Goal: Task Accomplishment & Management: Use online tool/utility

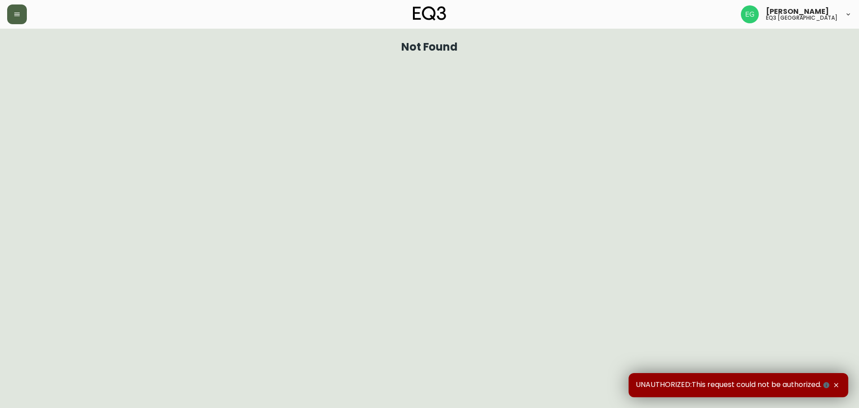
click at [12, 17] on button "button" at bounding box center [17, 14] width 20 height 20
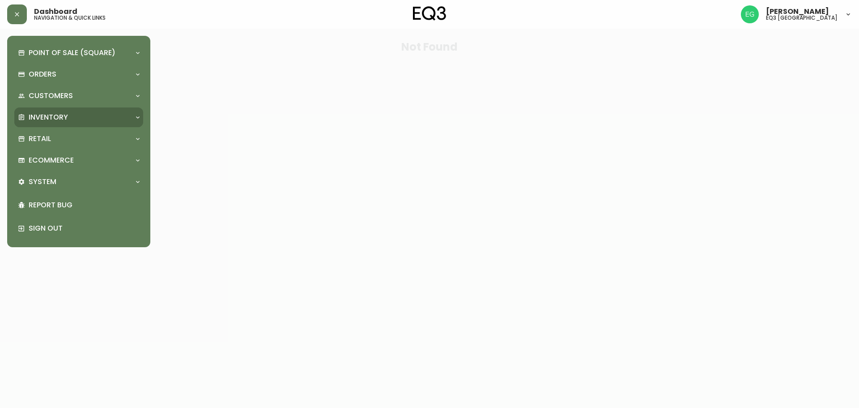
click at [65, 116] on p "Inventory" at bounding box center [48, 117] width 39 height 10
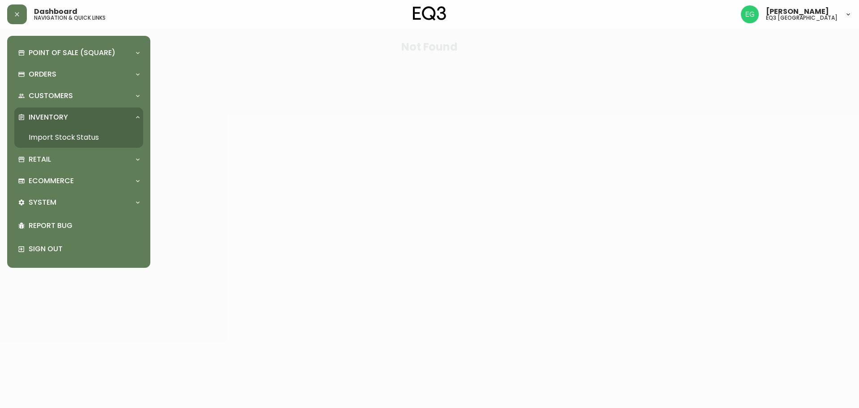
click at [73, 134] on link "Import Stock Status" at bounding box center [78, 137] width 129 height 21
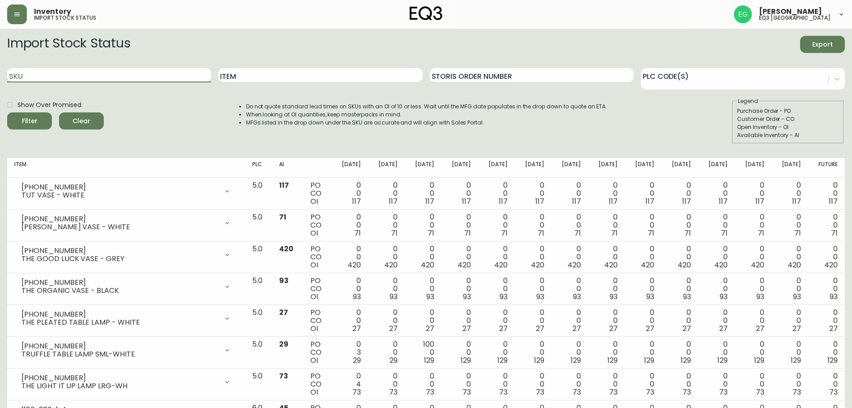
click at [141, 78] on input "SKU" at bounding box center [109, 75] width 204 height 14
click at [136, 75] on input "SKU" at bounding box center [109, 75] width 204 height 14
paste input "[PHONE_NUMBER]"
type input "[PHONE_NUMBER]"
click at [7, 112] on button "Filter" at bounding box center [29, 120] width 45 height 17
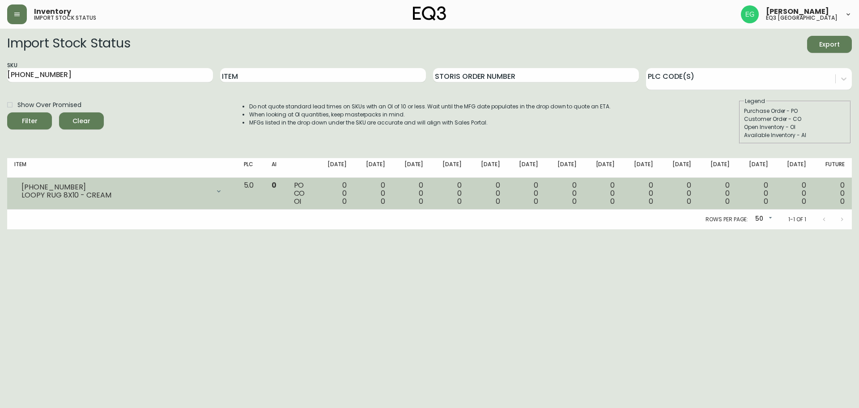
click at [414, 181] on div "0 0 0" at bounding box center [412, 193] width 24 height 24
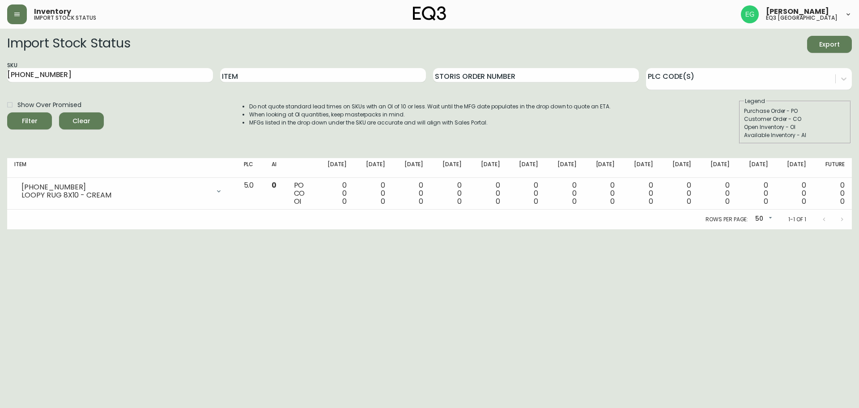
click at [805, 229] on html "Inventory import stock status [PERSON_NAME] eq3 [GEOGRAPHIC_DATA] Import Stock …" at bounding box center [429, 114] width 859 height 229
